Goal: Consume media (video, audio)

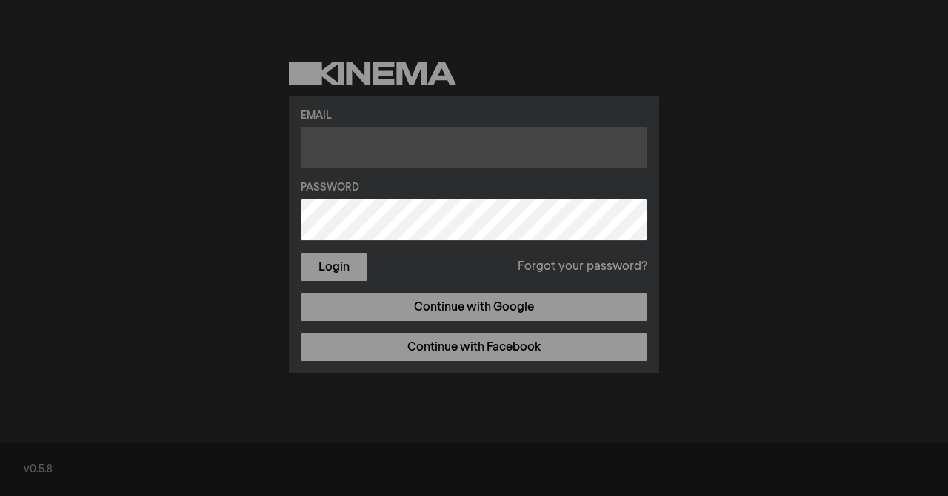
click at [413, 153] on input "text" at bounding box center [474, 147] width 347 height 41
type input "[EMAIL_ADDRESS][DOMAIN_NAME]"
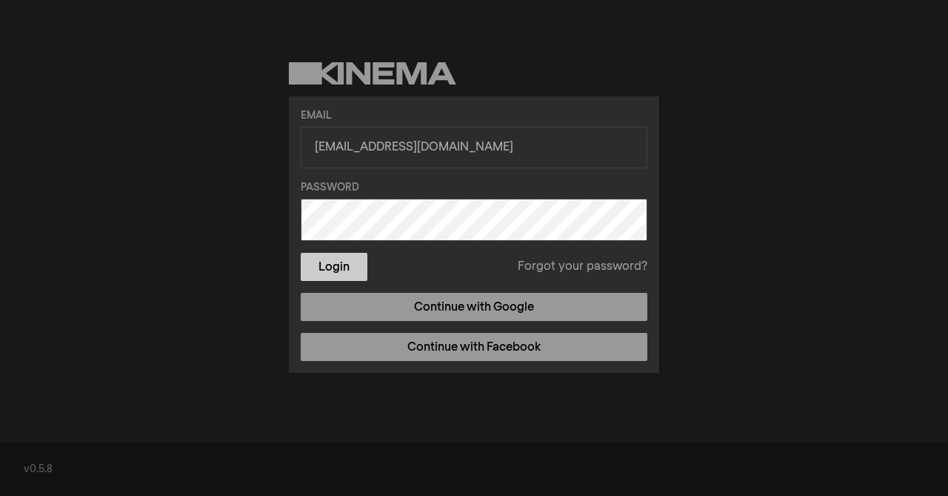
click at [344, 273] on button "Login" at bounding box center [334, 267] width 67 height 28
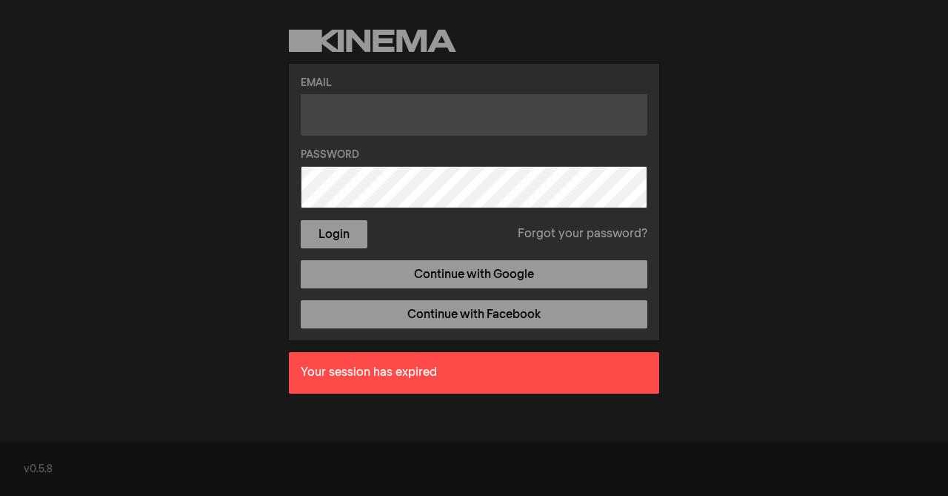
type input "maricellym@gmail.com"
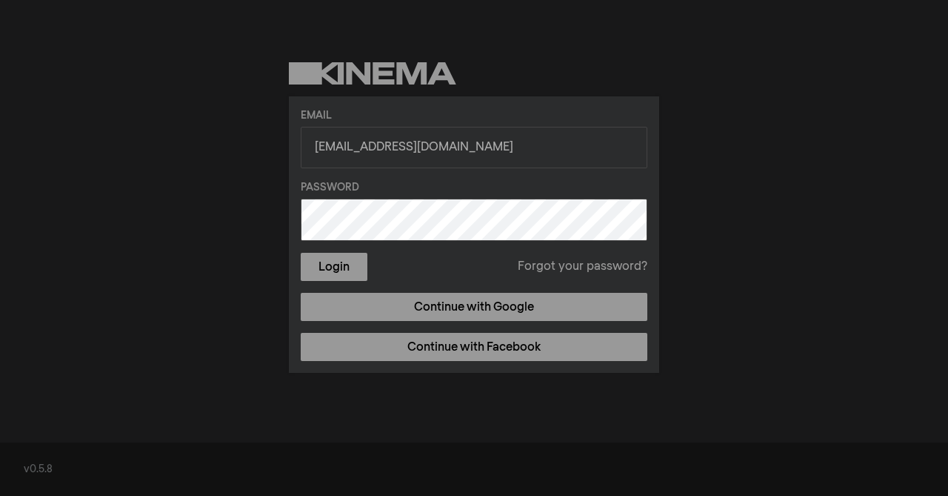
click at [301, 253] on button "Login" at bounding box center [334, 267] width 67 height 28
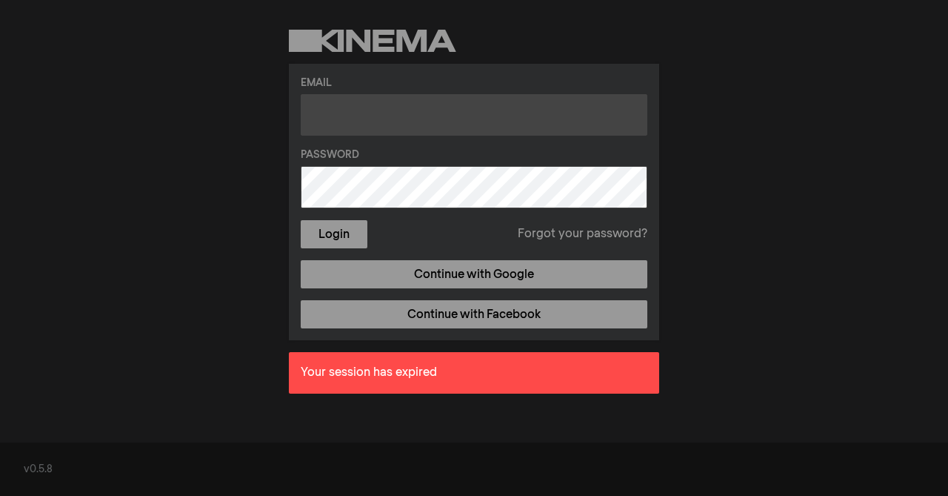
click at [460, 119] on input "text" at bounding box center [474, 114] width 347 height 41
type input "maricellym@gmail.com"
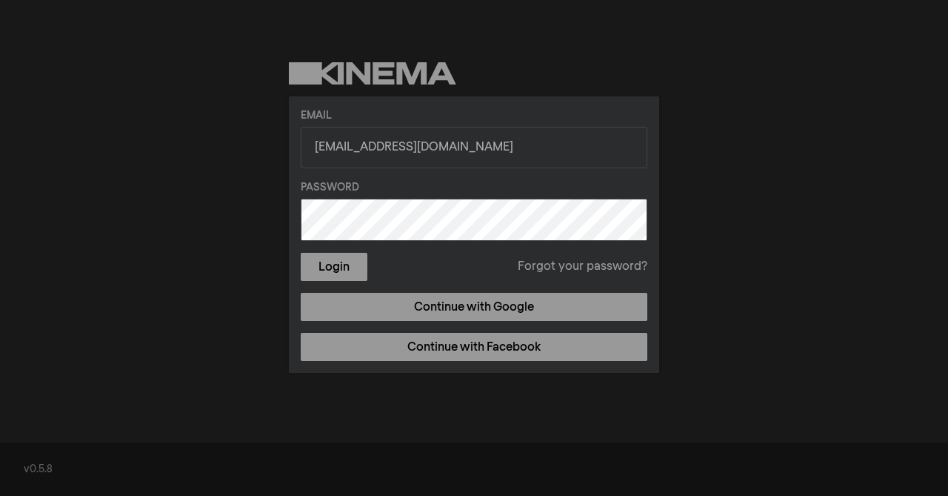
click at [301, 253] on button "Login" at bounding box center [334, 267] width 67 height 28
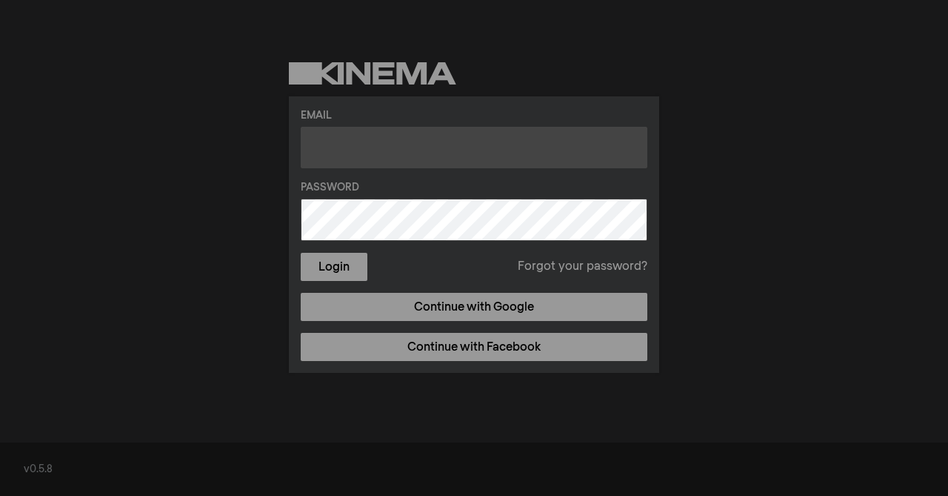
click at [425, 164] on input "text" at bounding box center [474, 147] width 347 height 41
type input "culturapalante@gmail.com"
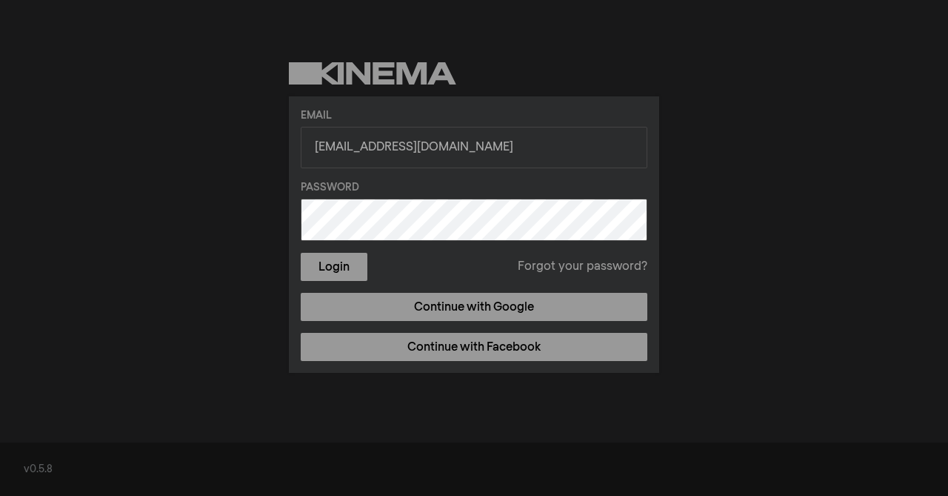
click at [301, 253] on button "Login" at bounding box center [334, 267] width 67 height 28
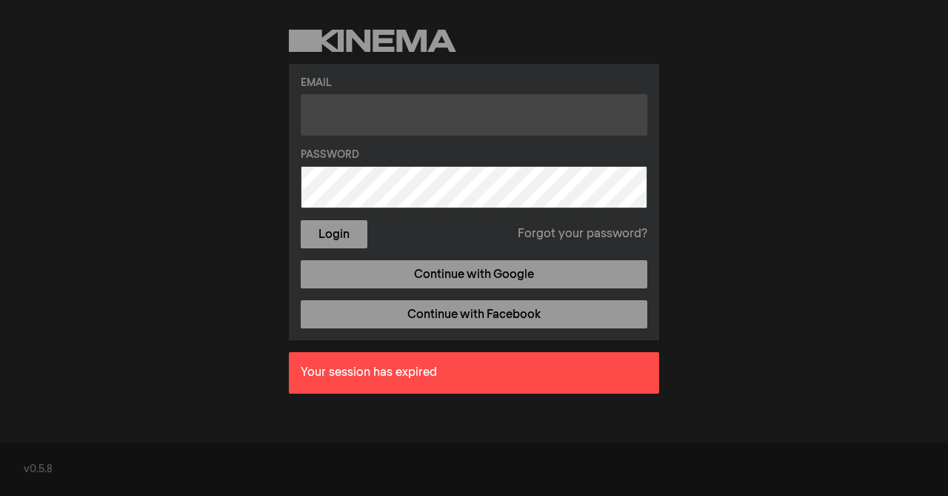
click at [396, 110] on input "text" at bounding box center [474, 114] width 347 height 41
click at [345, 112] on input "text" at bounding box center [474, 114] width 347 height 41
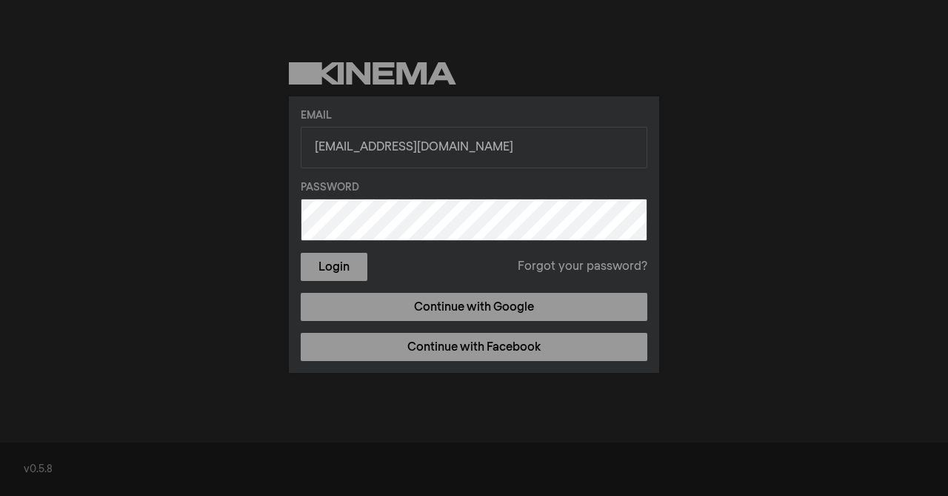
click at [391, 152] on input "[EMAIL_ADDRESS][DOMAIN_NAME]" at bounding box center [474, 147] width 347 height 41
click at [377, 148] on input "[EMAIL_ADDRESS][DOMAIN_NAME]" at bounding box center [474, 147] width 347 height 41
drag, startPoint x: 377, startPoint y: 148, endPoint x: 313, endPoint y: 148, distance: 63.7
click at [313, 148] on input "[EMAIL_ADDRESS][DOMAIN_NAME]" at bounding box center [474, 147] width 347 height 41
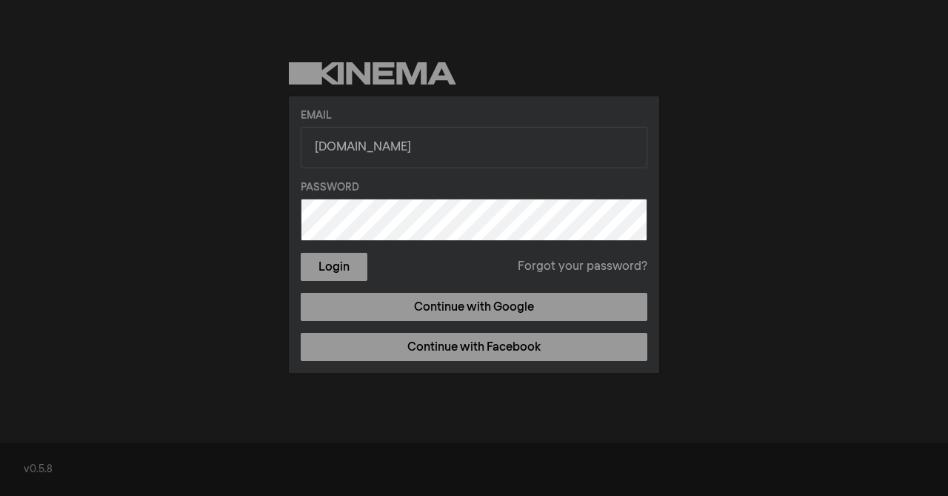
click at [301, 253] on button "Login" at bounding box center [334, 267] width 67 height 28
type input "[EMAIL_ADDRESS][DOMAIN_NAME]"
click at [338, 269] on button "Login" at bounding box center [334, 267] width 67 height 28
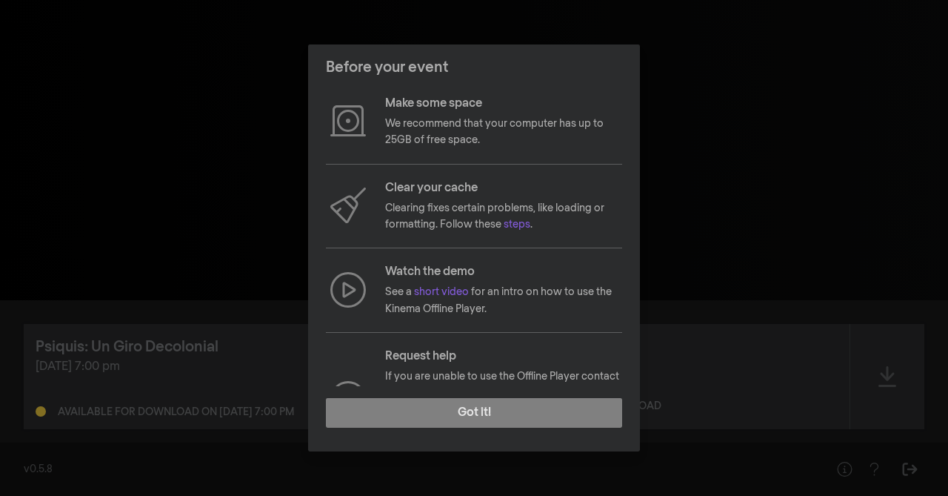
scroll to position [141, 0]
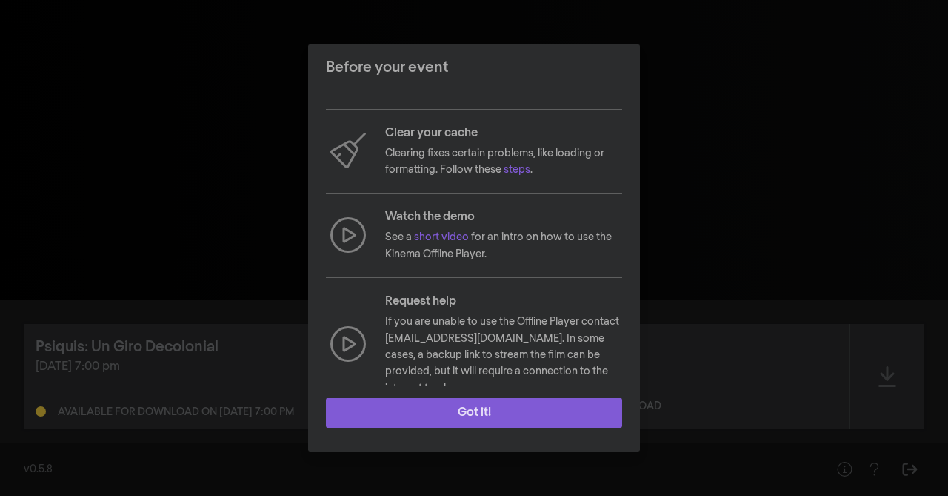
click at [504, 405] on button "Got it!" at bounding box center [474, 413] width 296 height 30
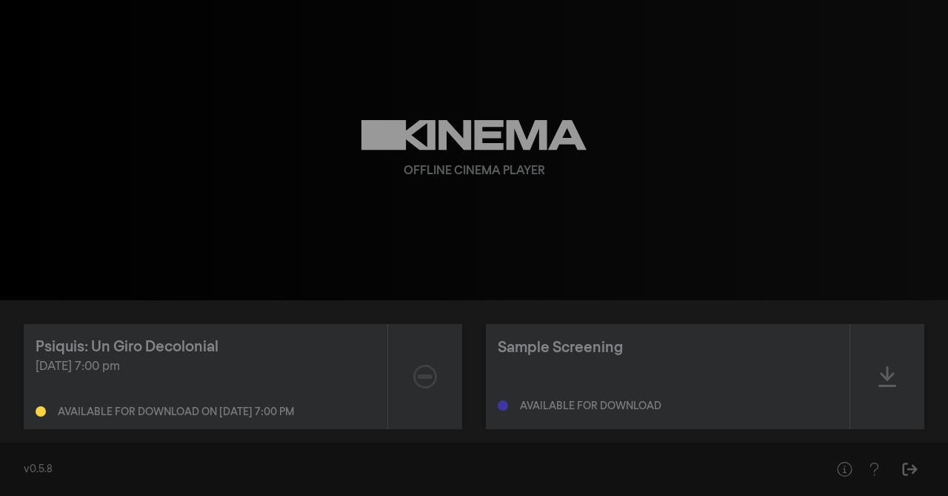
click at [576, 407] on div "Available for download" at bounding box center [591, 406] width 142 height 10
click at [535, 353] on div "Sample Screening" at bounding box center [560, 347] width 125 height 22
click at [568, 409] on div "Ready to play" at bounding box center [558, 406] width 76 height 10
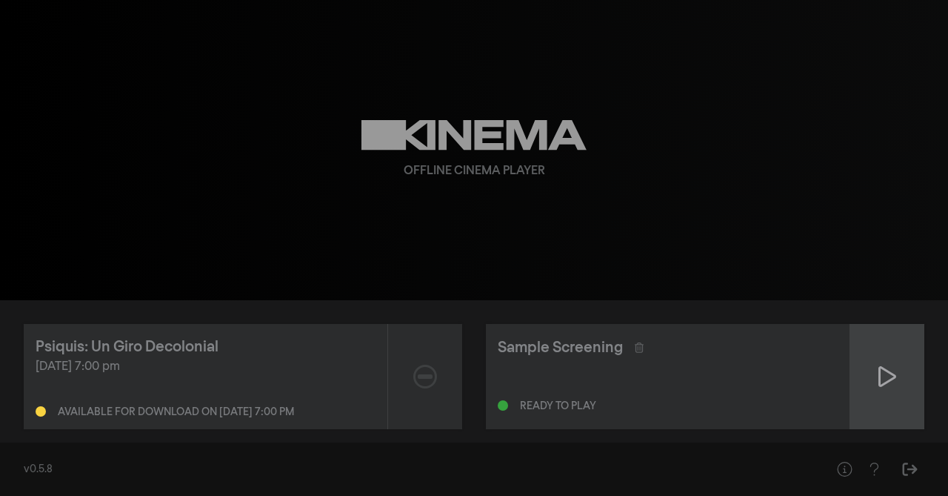
click at [887, 396] on div at bounding box center [888, 376] width 74 height 105
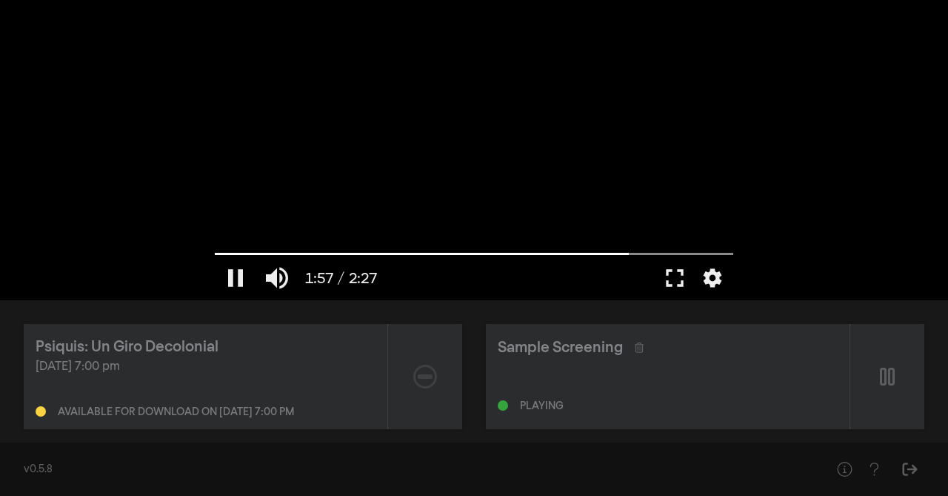
click at [426, 225] on div at bounding box center [474, 150] width 534 height 300
click at [241, 276] on button "play_arrow" at bounding box center [235, 278] width 41 height 44
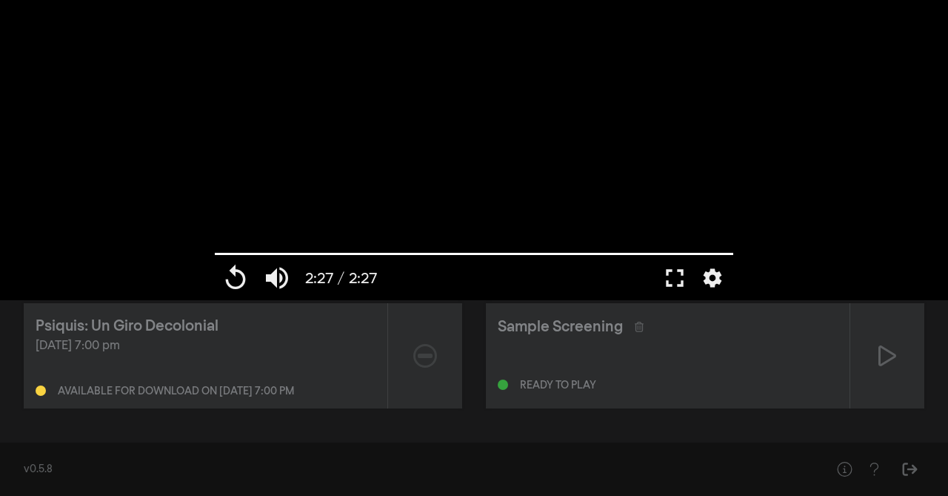
click at [125, 347] on div "[DATE] 7:00 pm" at bounding box center [206, 346] width 340 height 18
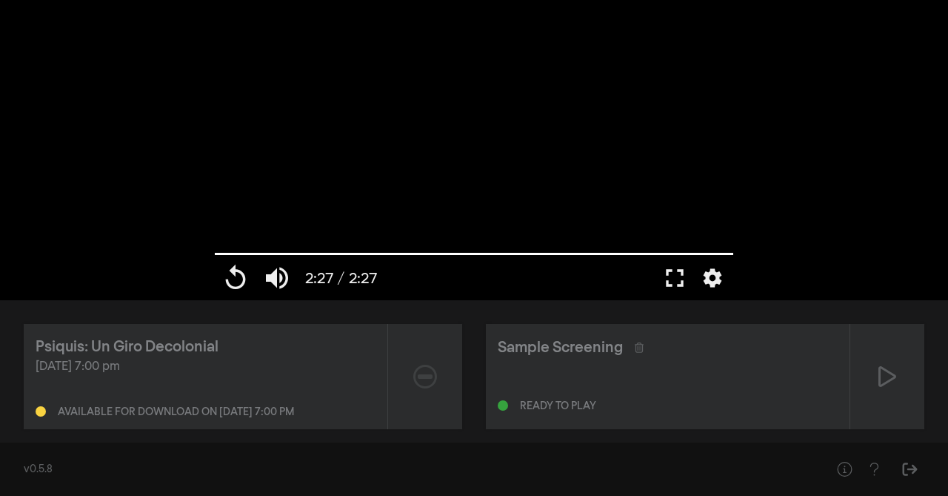
type input "147.146"
